Goal: Transaction & Acquisition: Purchase product/service

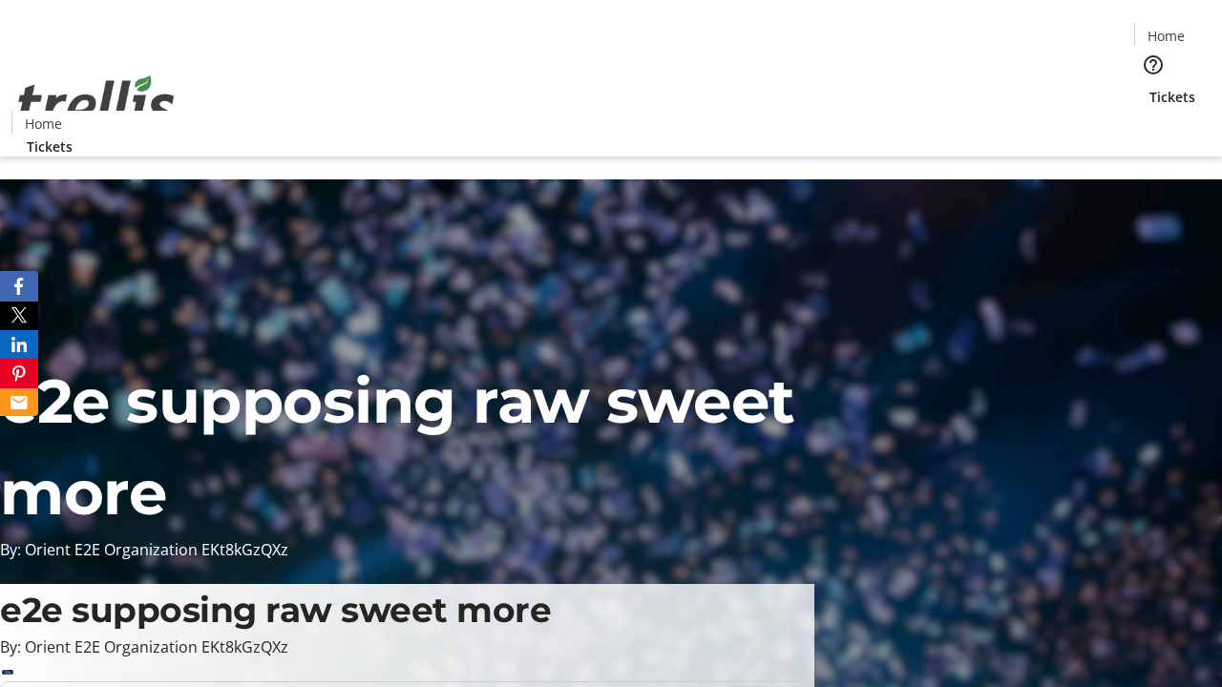
click at [1149, 87] on span "Tickets" at bounding box center [1172, 97] width 46 height 20
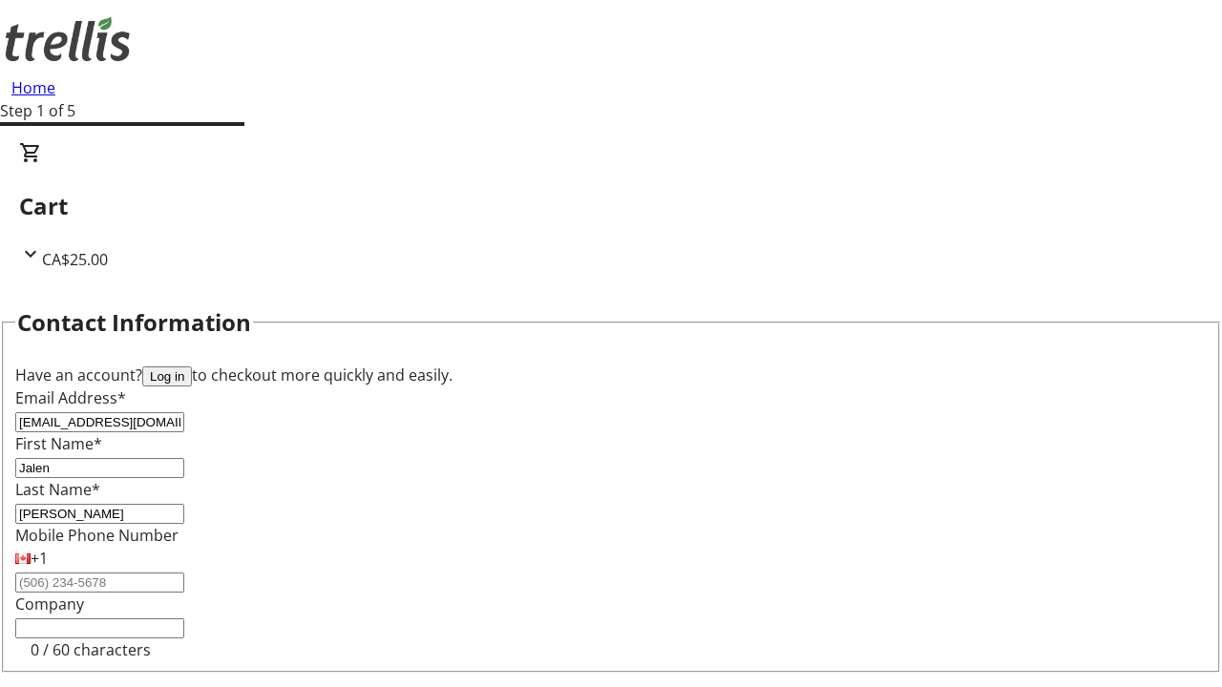
type input "[PERSON_NAME]"
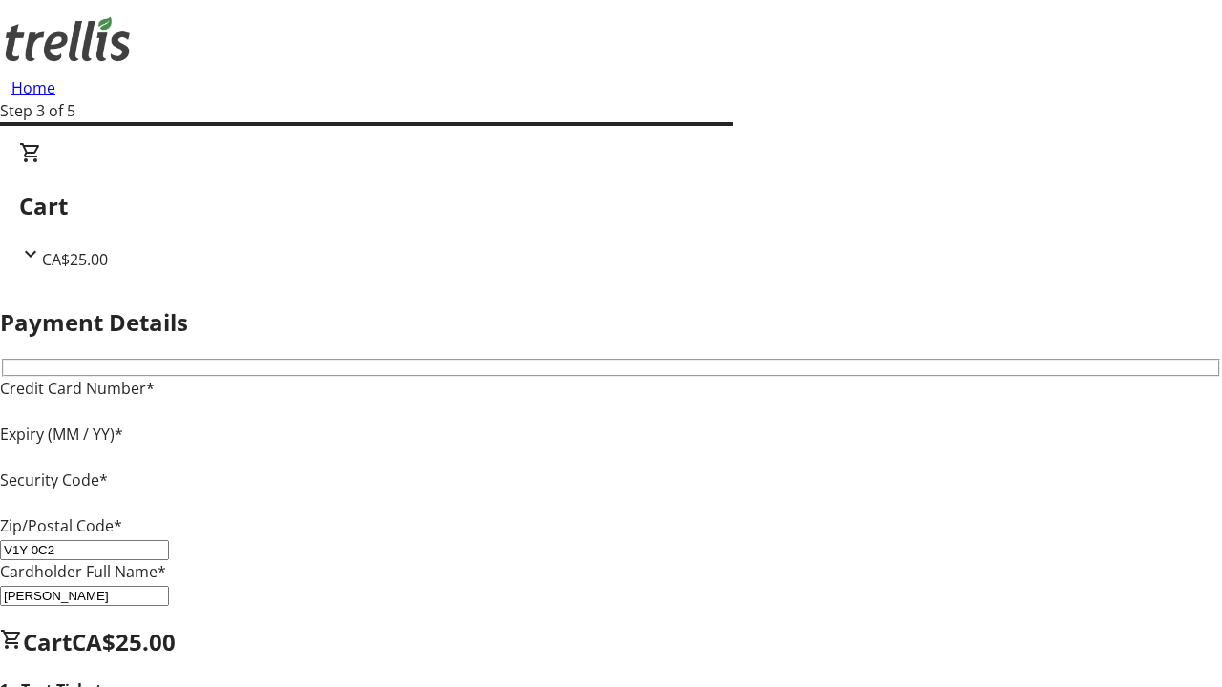
type input "V1Y 0C2"
